Goal: Task Accomplishment & Management: Use online tool/utility

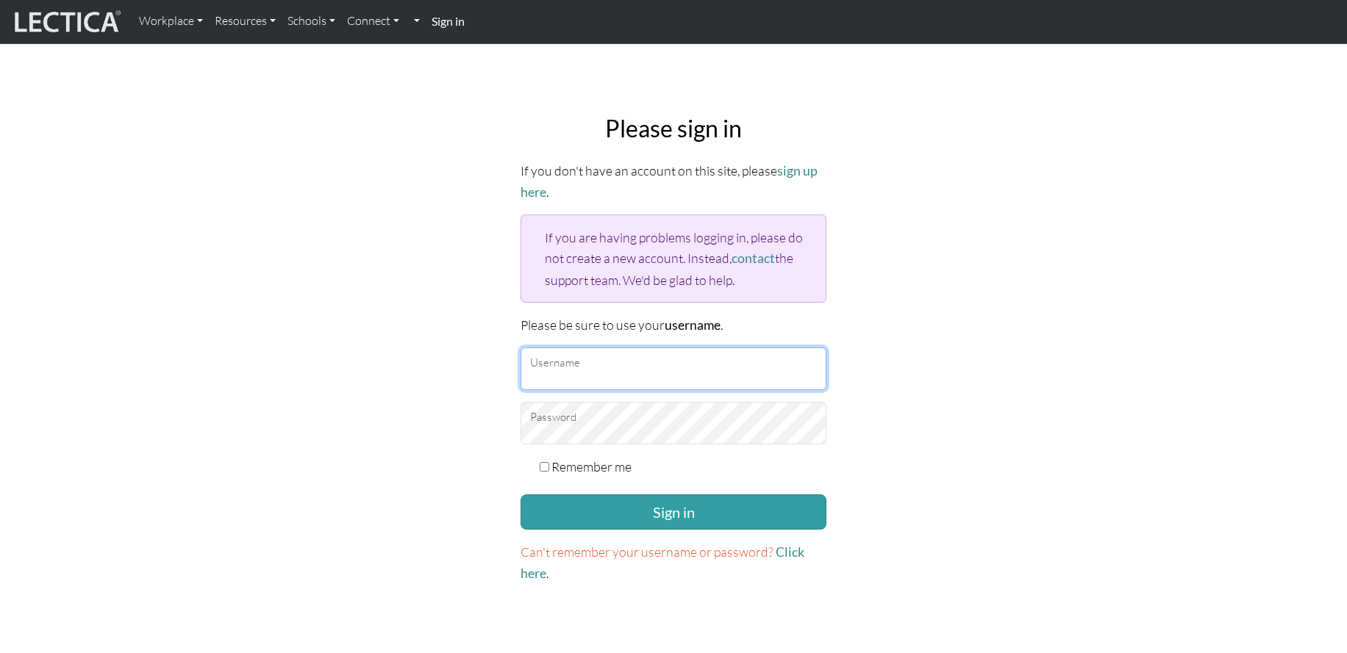
type input "garrettf"
click at [547, 462] on input "Remember me" at bounding box center [544, 467] width 10 height 10
checkbox input "true"
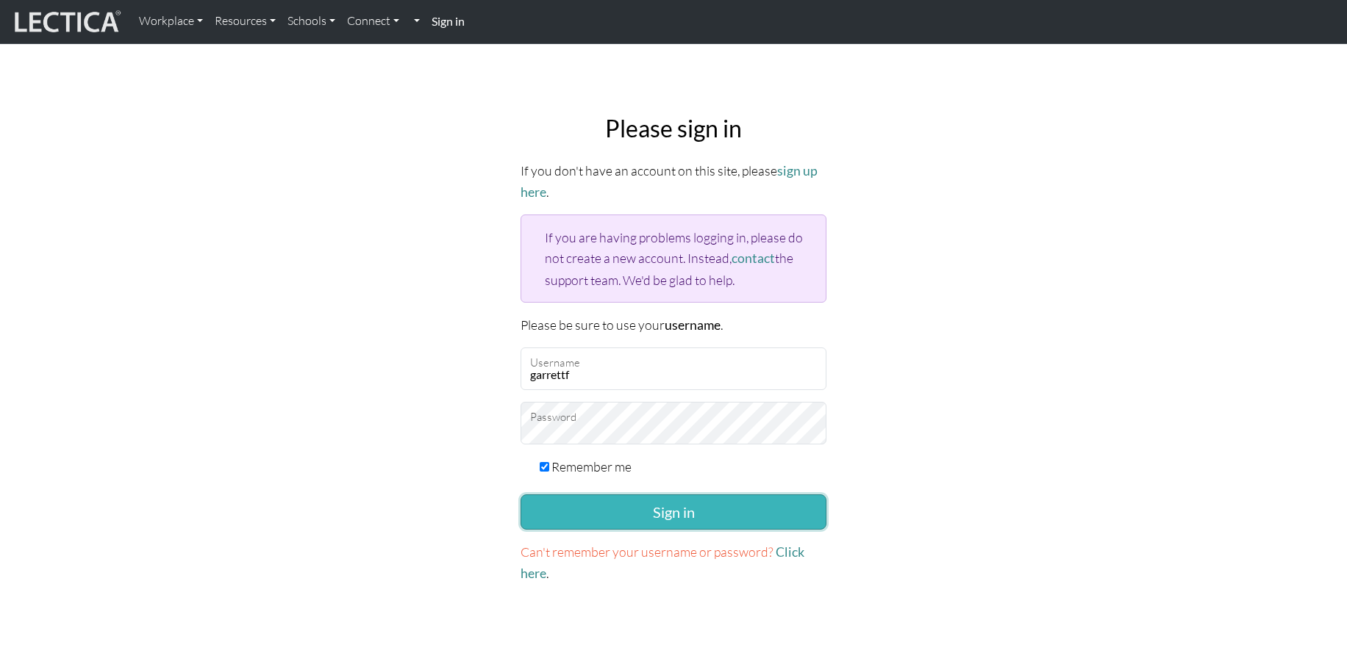
click at [681, 511] on button "Sign in" at bounding box center [673, 512] width 306 height 35
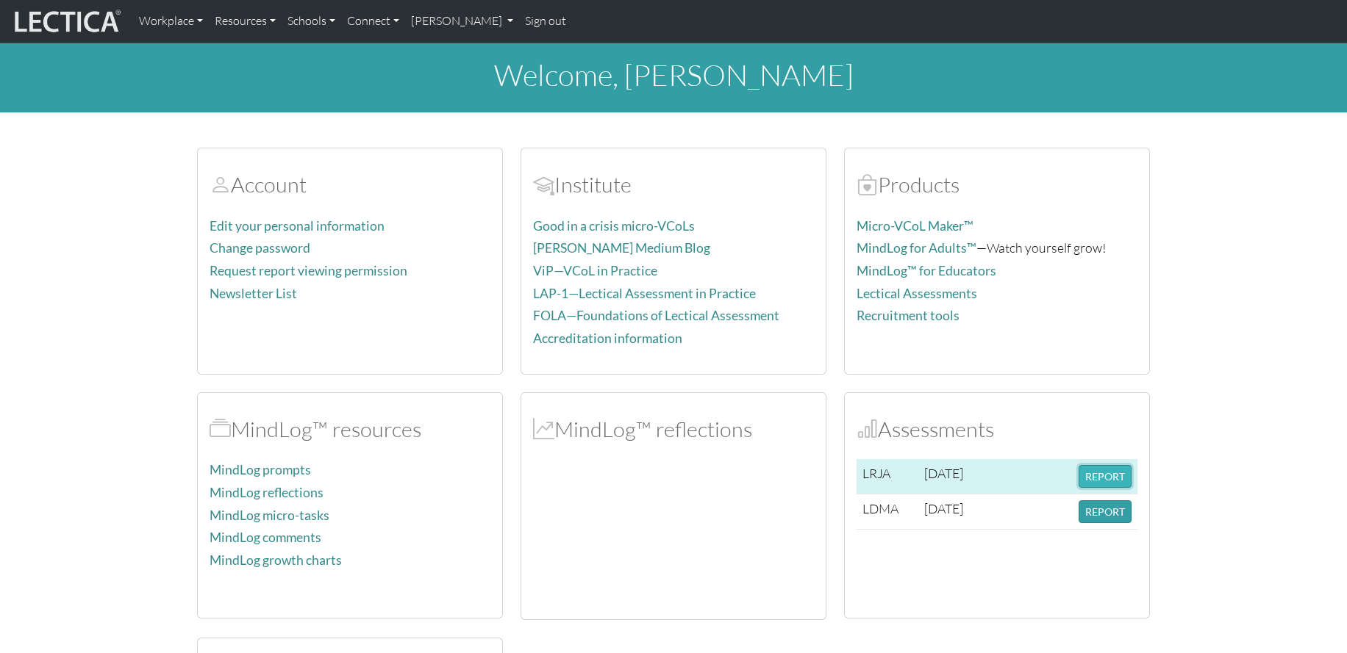
click at [1105, 478] on button "REPORT" at bounding box center [1104, 476] width 53 height 23
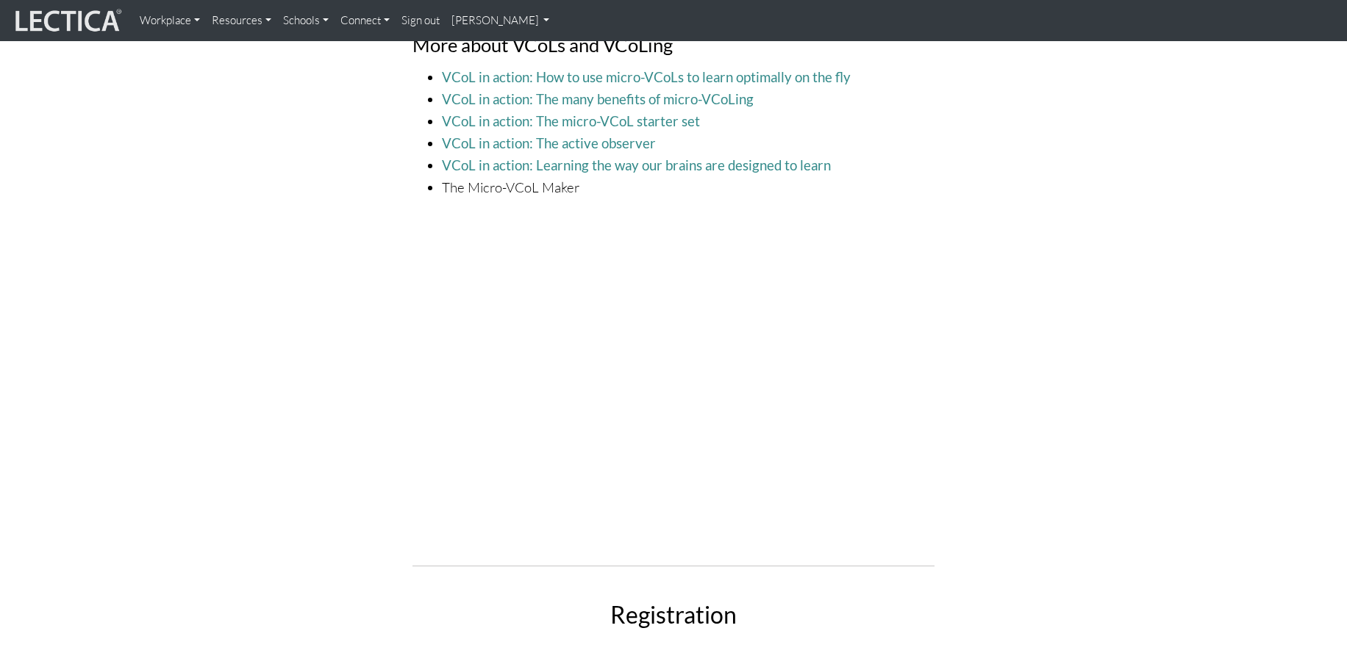
scroll to position [3969, 0]
